Goal: Task Accomplishment & Management: Manage account settings

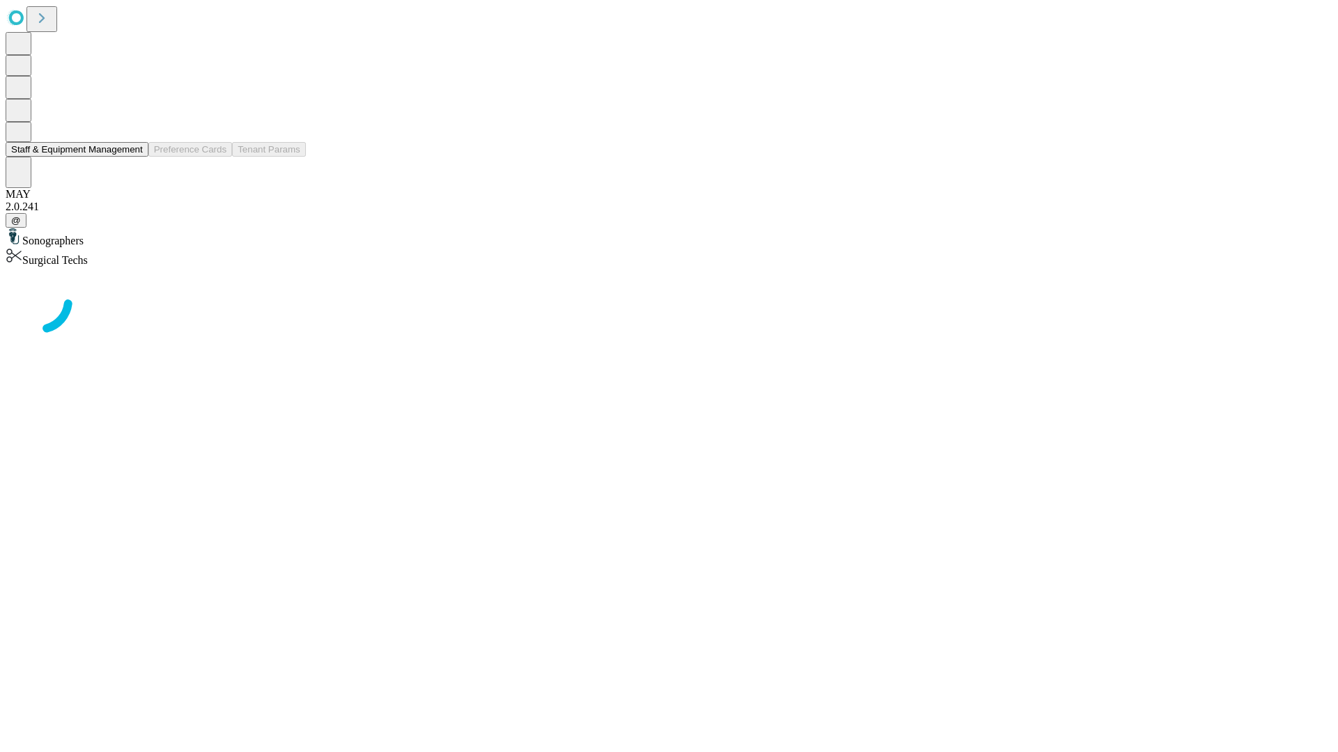
click at [133, 157] on button "Staff & Equipment Management" at bounding box center [77, 149] width 143 height 15
